Goal: Task Accomplishment & Management: Use online tool/utility

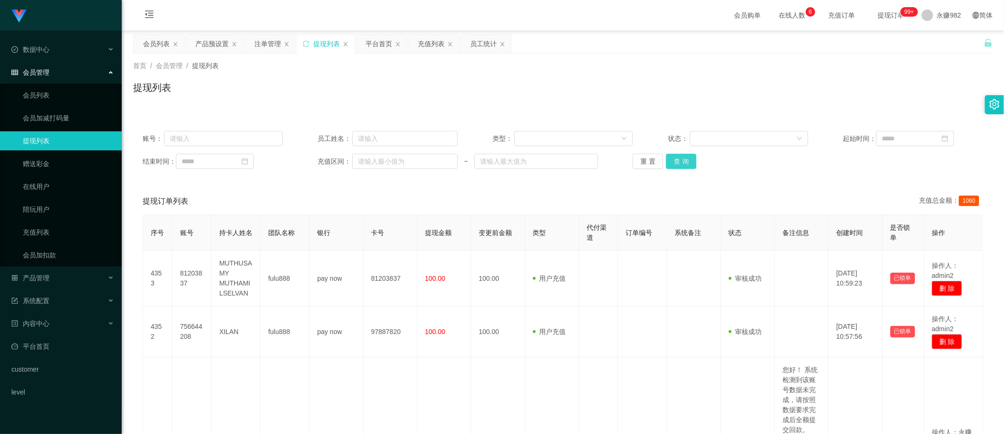
click at [671, 164] on button "查 询" at bounding box center [681, 161] width 30 height 15
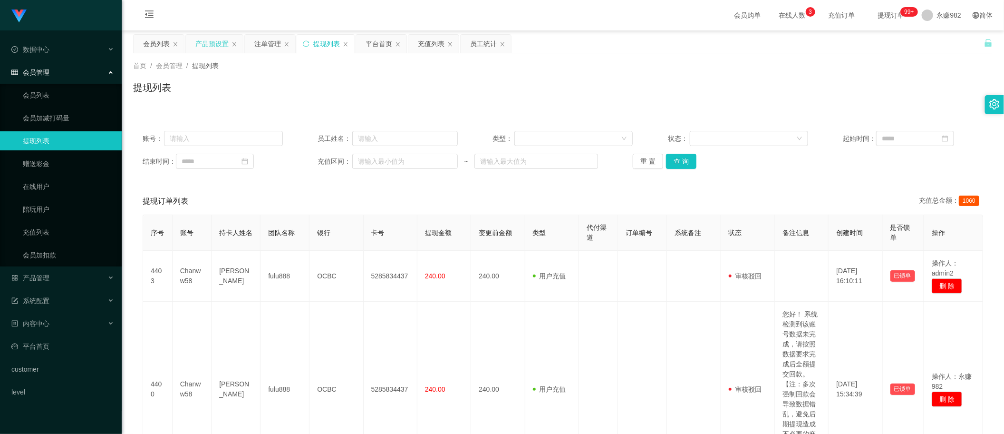
click at [215, 44] on div "产品预设置" at bounding box center [211, 44] width 33 height 18
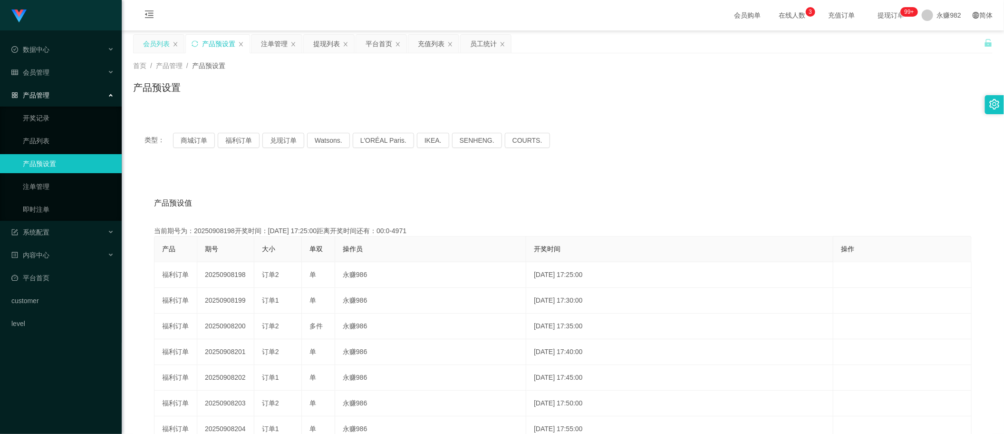
click at [154, 45] on div "会员列表" at bounding box center [156, 44] width 27 height 18
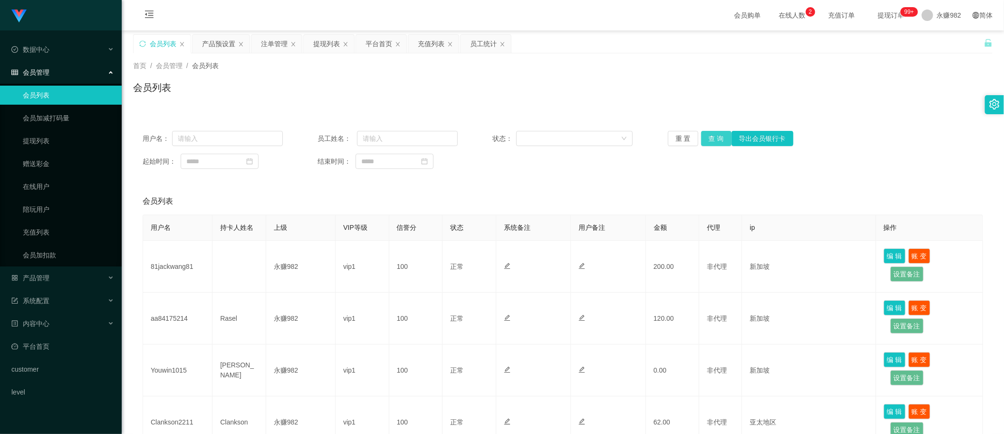
click at [716, 139] on button "查 询" at bounding box center [716, 138] width 30 height 15
click at [201, 138] on input "text" at bounding box center [227, 138] width 111 height 15
paste input "@Zixuan714"
click at [719, 134] on button "查 询" at bounding box center [716, 138] width 30 height 15
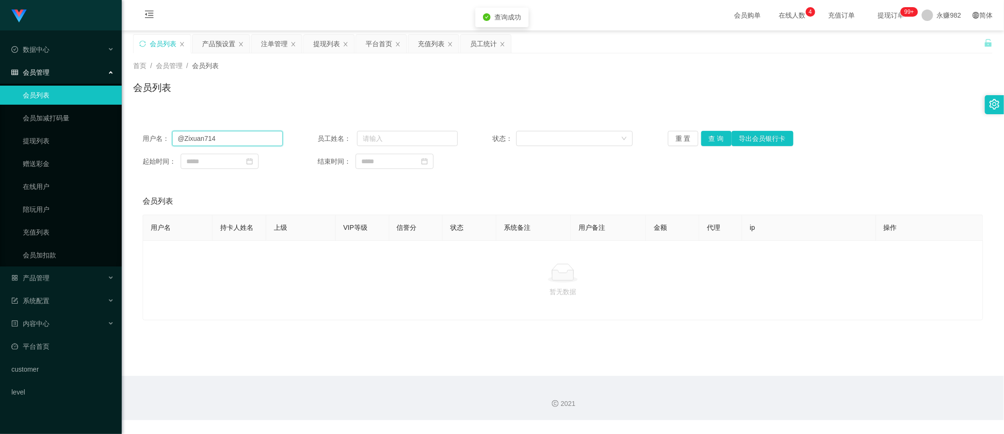
click at [249, 138] on input "@Zixuan714" at bounding box center [227, 138] width 111 height 15
type input "@"
click at [205, 134] on input "text" at bounding box center [227, 138] width 111 height 15
paste input "Woon714"
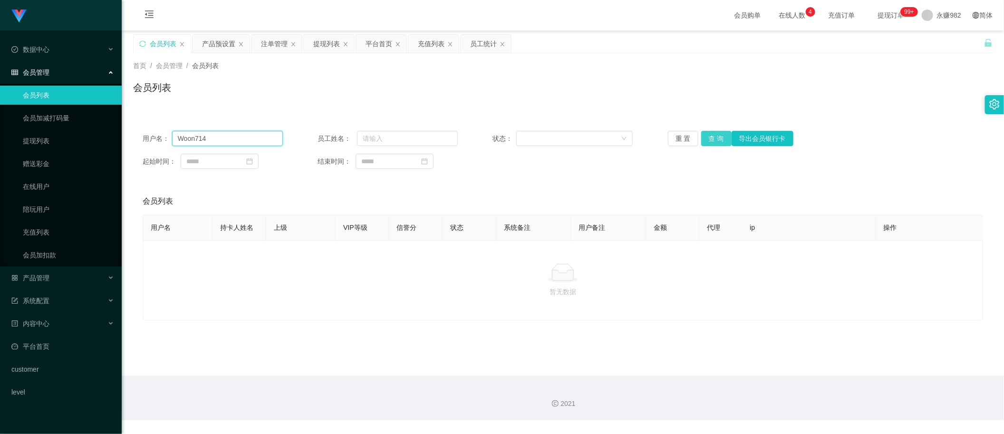
type input "Woon714"
click at [712, 144] on button "查 询" at bounding box center [716, 138] width 30 height 15
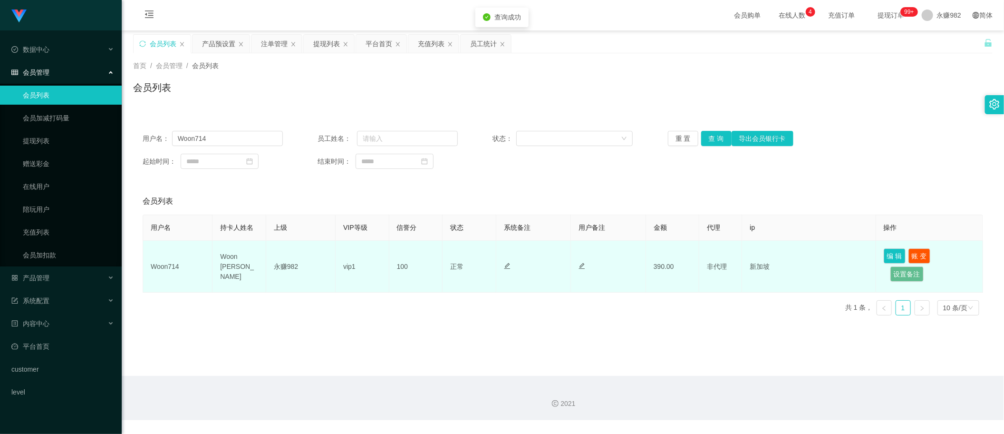
click at [239, 258] on td "Woon [PERSON_NAME]" at bounding box center [239, 267] width 54 height 52
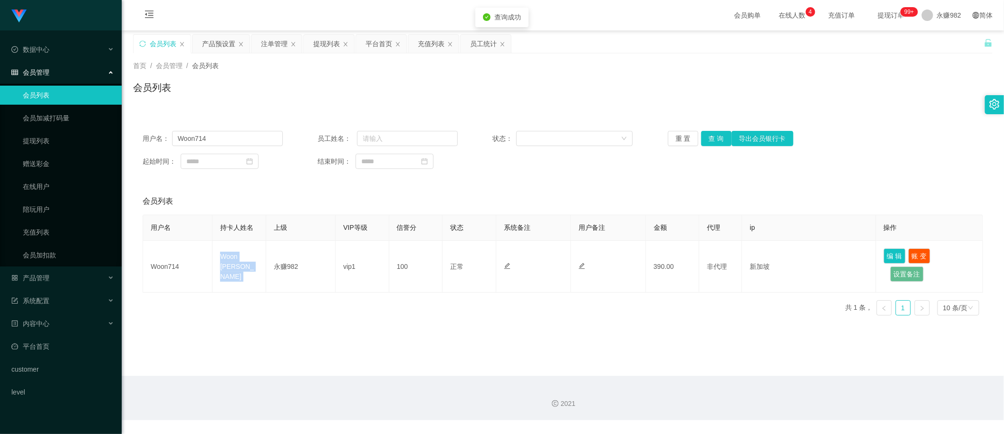
copy td "Woon [PERSON_NAME]"
click at [215, 137] on input "Woon714" at bounding box center [227, 138] width 111 height 15
click at [433, 41] on div "充值列表" at bounding box center [431, 44] width 27 height 18
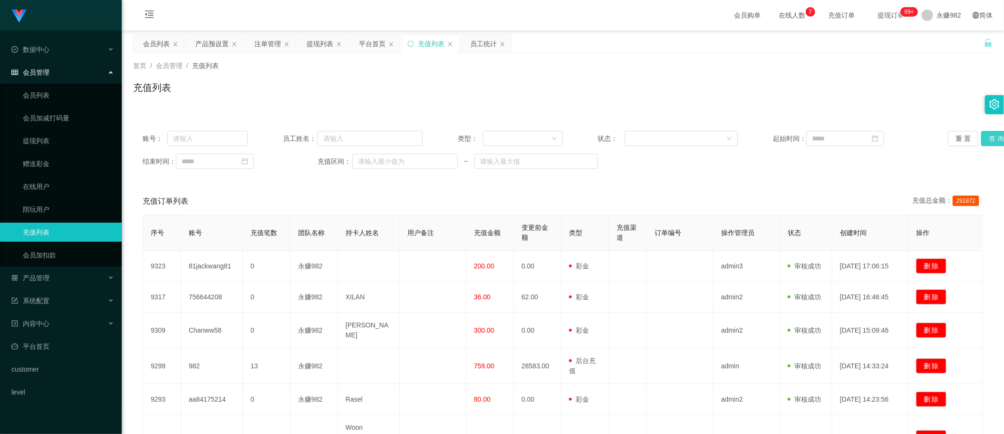
click at [987, 141] on button "查 询" at bounding box center [996, 138] width 30 height 15
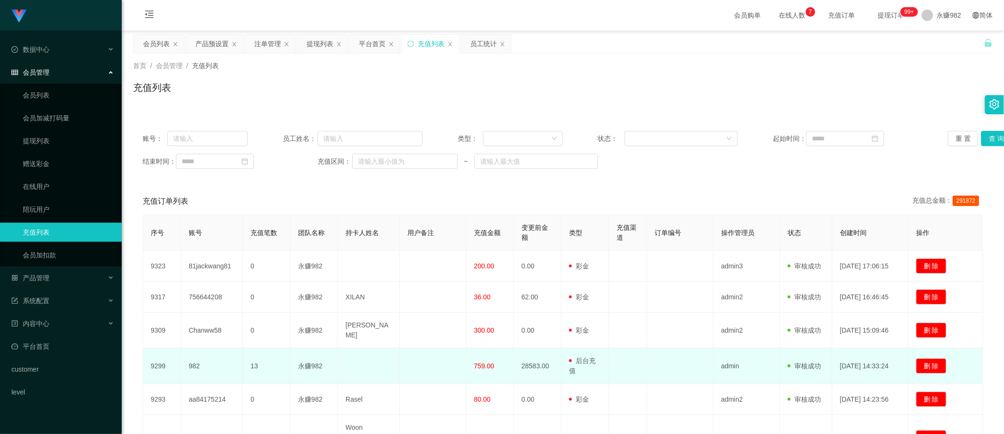
click at [478, 362] on span "759.00" at bounding box center [484, 366] width 20 height 8
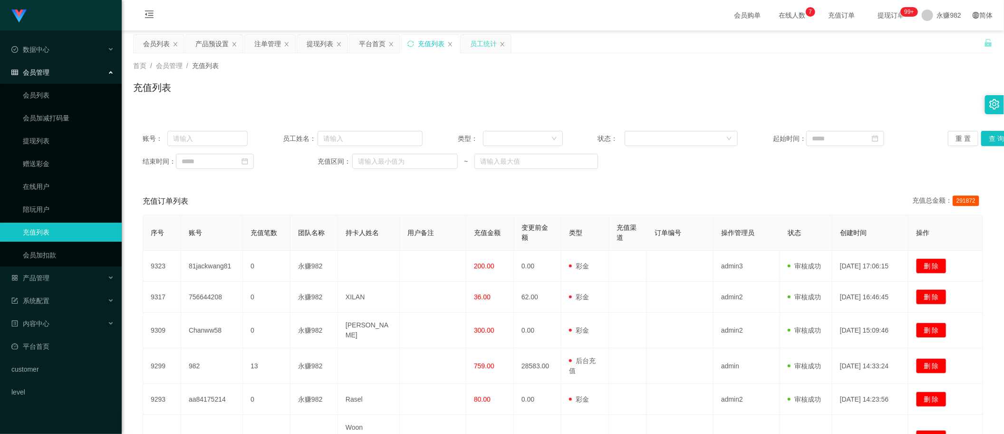
click at [483, 50] on div "员工统计" at bounding box center [483, 44] width 27 height 18
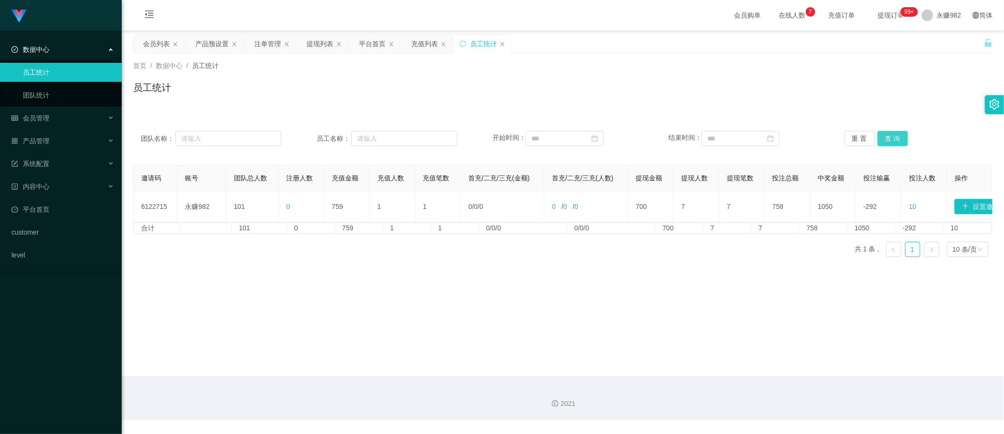
click at [885, 139] on button "查 询" at bounding box center [893, 138] width 30 height 15
click at [951, 71] on div "首页 / 数据中心 / 员工统计 / 员工统计" at bounding box center [563, 81] width 860 height 41
click at [888, 135] on button "查 询" at bounding box center [893, 138] width 30 height 15
